Goal: Find specific page/section

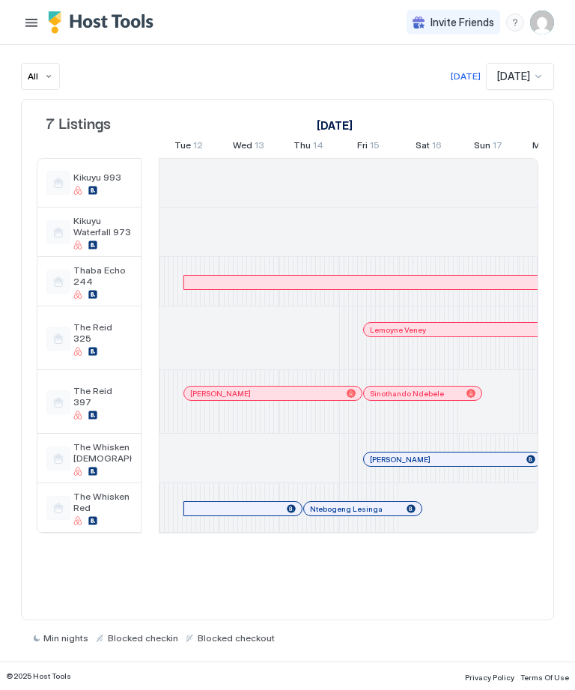
scroll to position [0, 899]
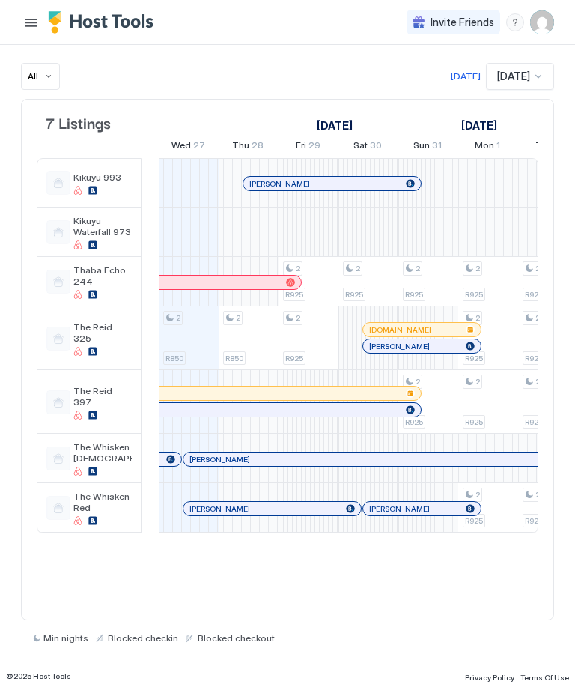
click at [234, 451] on link "[PERSON_NAME]" at bounding box center [392, 458] width 419 height 15
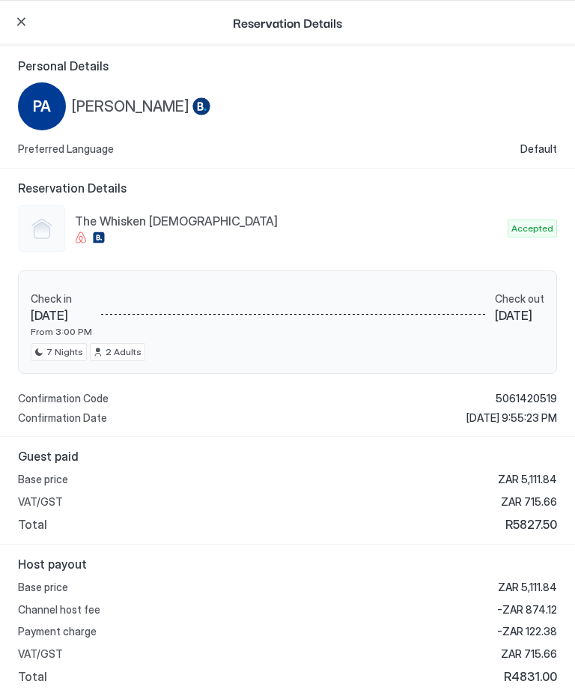
click at [21, 29] on button "button" at bounding box center [21, 22] width 18 height 18
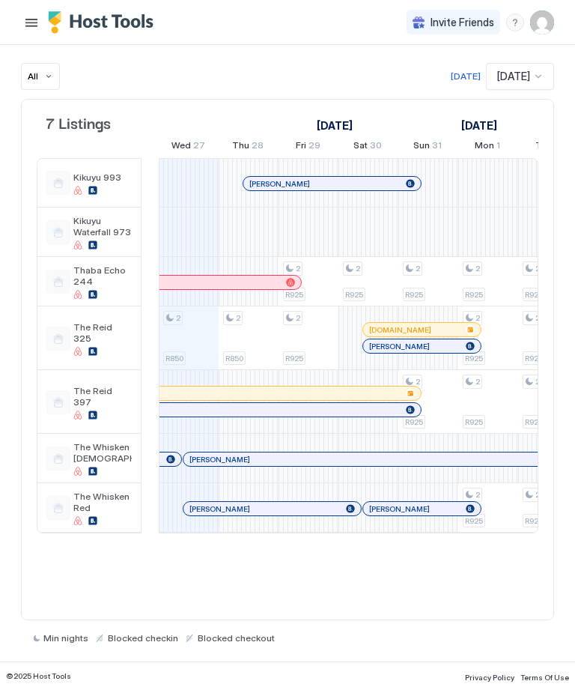
click at [201, 510] on span "[PERSON_NAME]" at bounding box center [219, 509] width 61 height 10
click at [198, 502] on div at bounding box center [287, 345] width 575 height 690
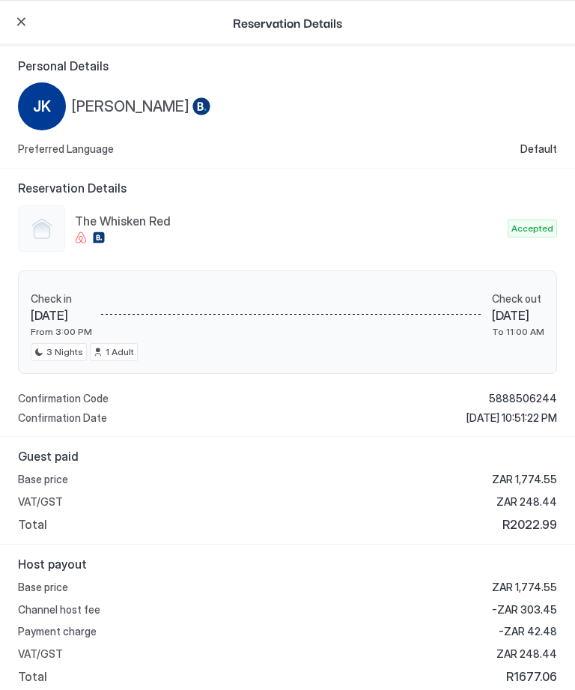
click at [198, 517] on div "Total R2022.99" at bounding box center [287, 524] width 539 height 15
